Goal: Use online tool/utility: Utilize a website feature to perform a specific function

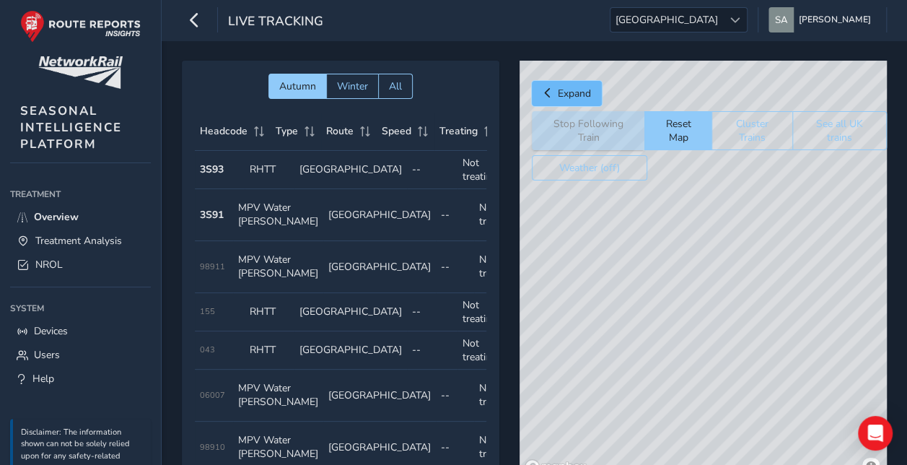
click at [575, 94] on span "Expand" at bounding box center [574, 94] width 33 height 14
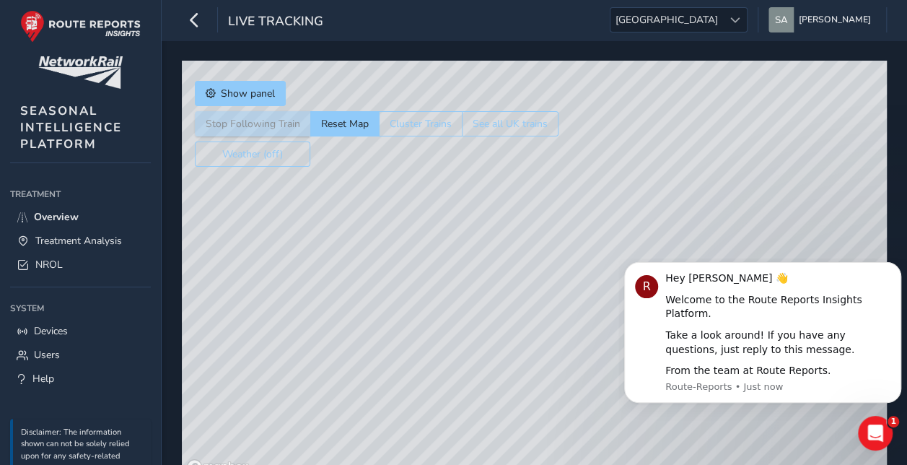
drag, startPoint x: 419, startPoint y: 391, endPoint x: 401, endPoint y: 259, distance: 133.2
click at [401, 259] on div "© Mapbox © OpenStreetMap Improve this map" at bounding box center [534, 270] width 705 height 419
drag, startPoint x: 468, startPoint y: 357, endPoint x: 455, endPoint y: 322, distance: 37.0
click at [455, 322] on div "© Mapbox © OpenStreetMap Improve this map" at bounding box center [534, 270] width 705 height 419
click at [55, 234] on span "Treatment Analysis" at bounding box center [78, 241] width 87 height 14
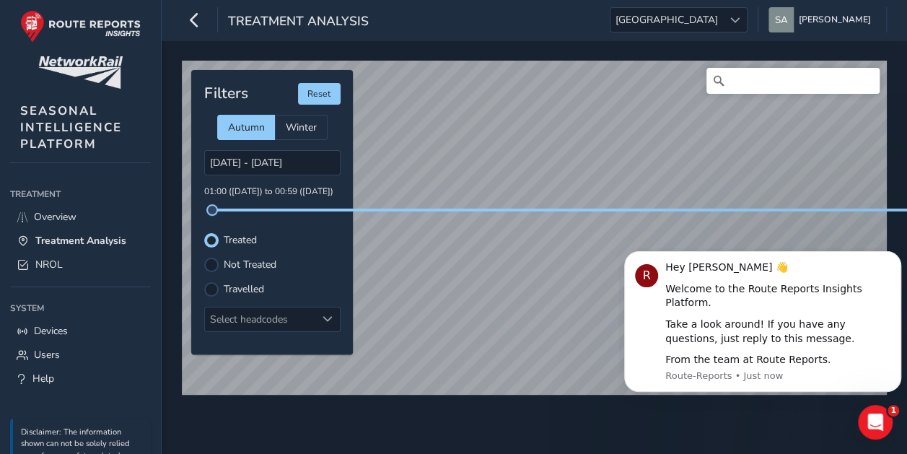
drag, startPoint x: 331, startPoint y: 209, endPoint x: 204, endPoint y: 206, distance: 127.8
click at [204, 206] on span at bounding box center [210, 210] width 12 height 12
click at [310, 325] on div "Select headcodes" at bounding box center [260, 320] width 111 height 24
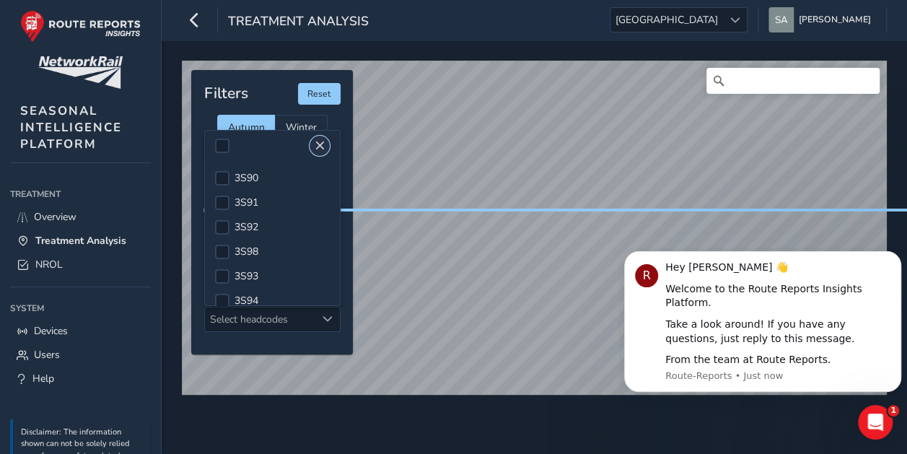
click at [318, 143] on span "Close" at bounding box center [320, 146] width 10 height 10
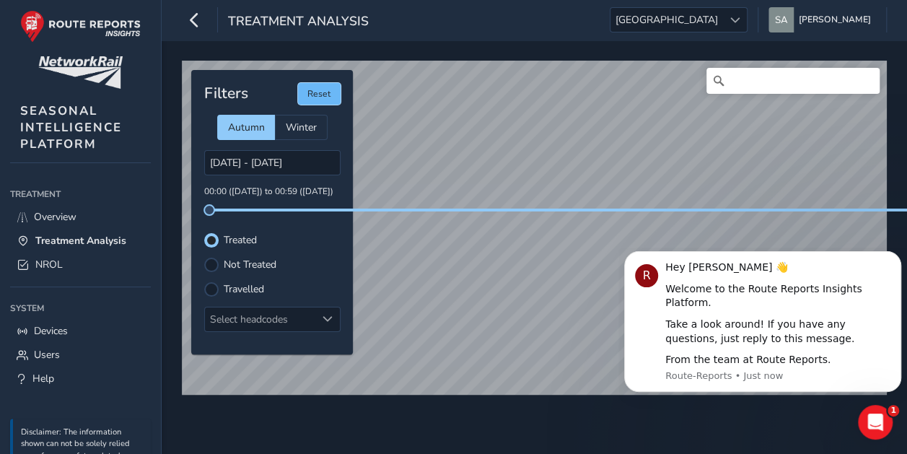
click at [326, 89] on button "Reset" at bounding box center [319, 94] width 43 height 22
click at [316, 310] on div at bounding box center [328, 320] width 24 height 24
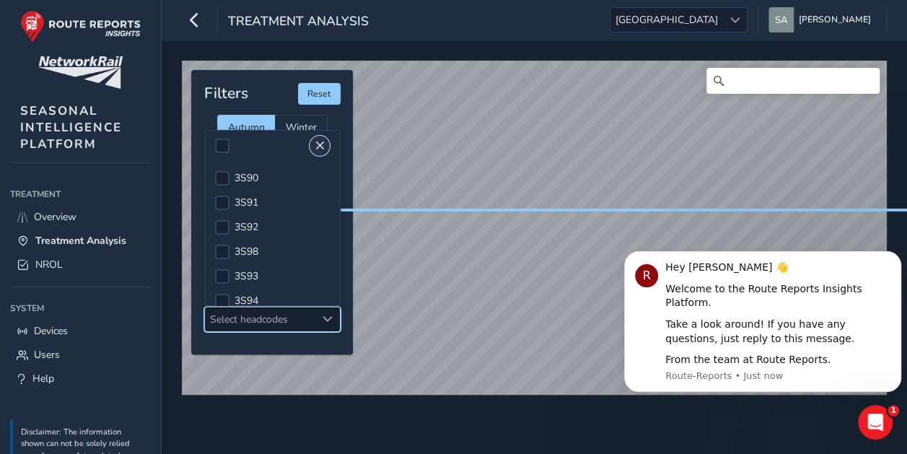
click at [318, 147] on span "Close" at bounding box center [320, 146] width 10 height 10
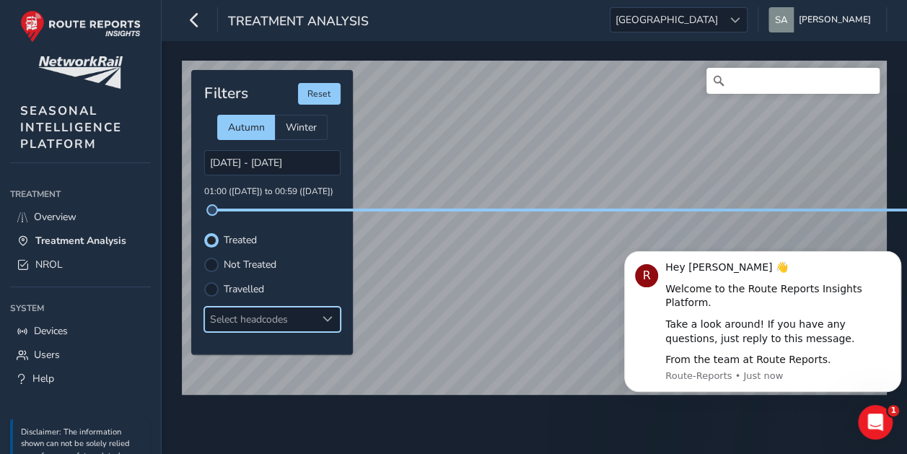
click at [295, 313] on div "Select headcodes" at bounding box center [260, 320] width 111 height 24
